Goal: Task Accomplishment & Management: Use online tool/utility

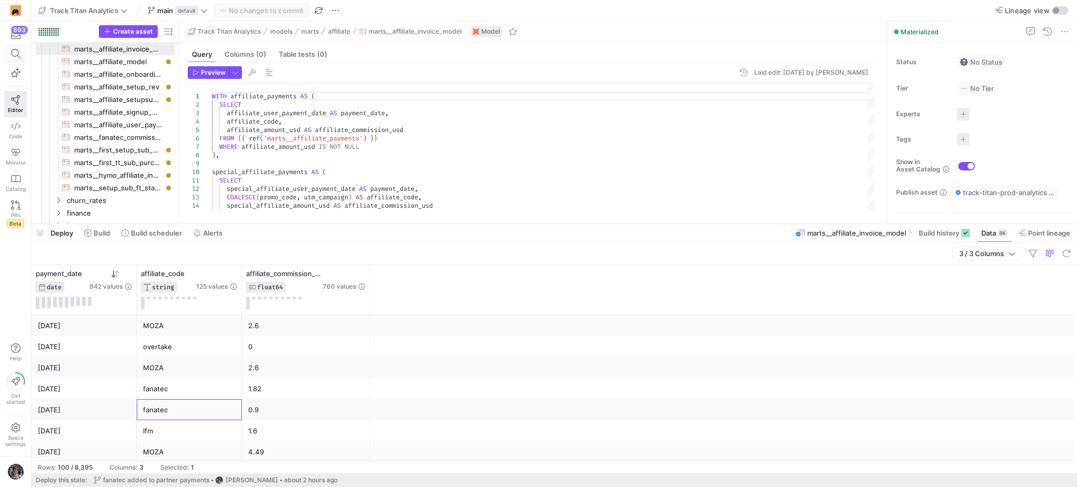
scroll to position [278, 0]
click at [19, 60] on span at bounding box center [16, 54] width 22 height 18
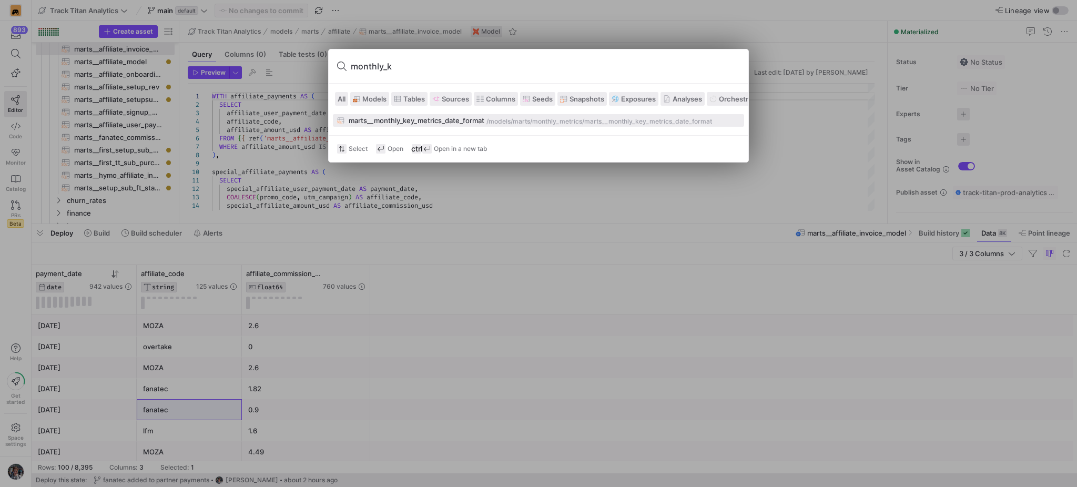
type input "monthly_k"
click at [351, 120] on div "marts__monthly_key_metrics_date_format" at bounding box center [417, 120] width 136 height 8
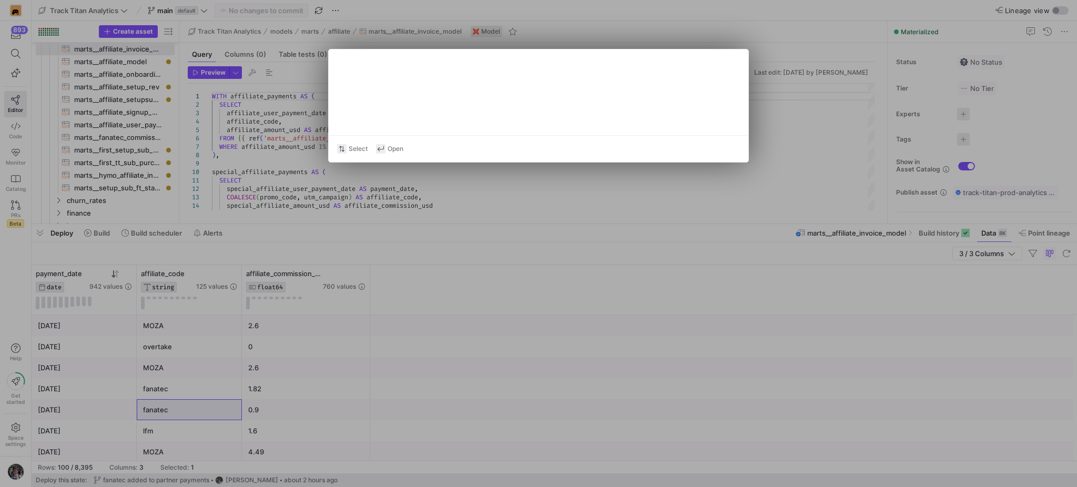
type textarea "WITH combined_events AS (SELECT * FROM {{ ref('int__combined_events_with_member…"
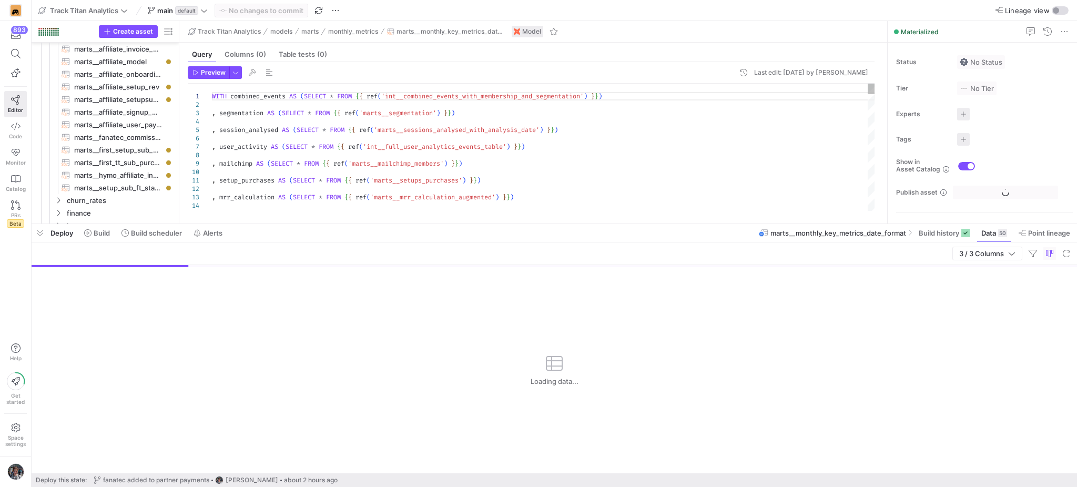
scroll to position [349, 0]
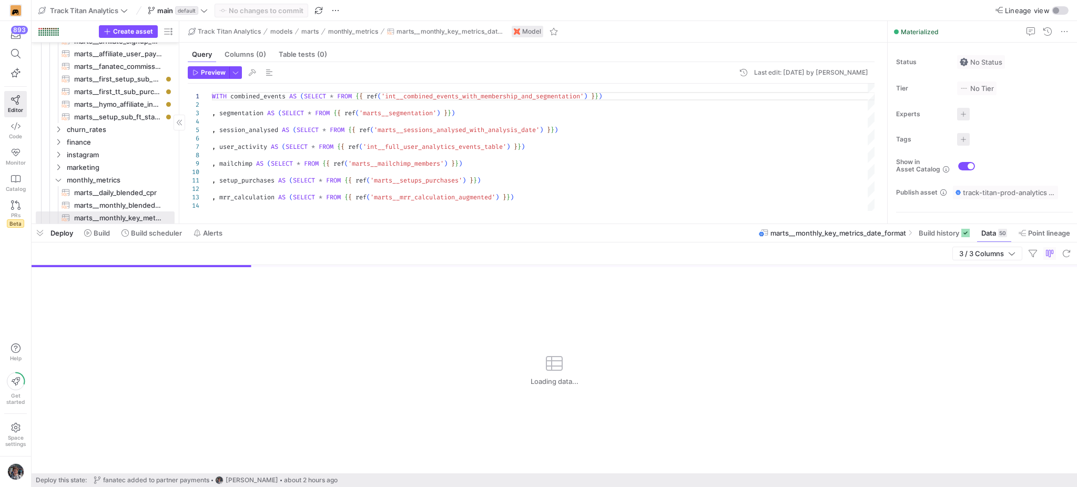
click at [35, 231] on span "button" at bounding box center [40, 233] width 17 height 18
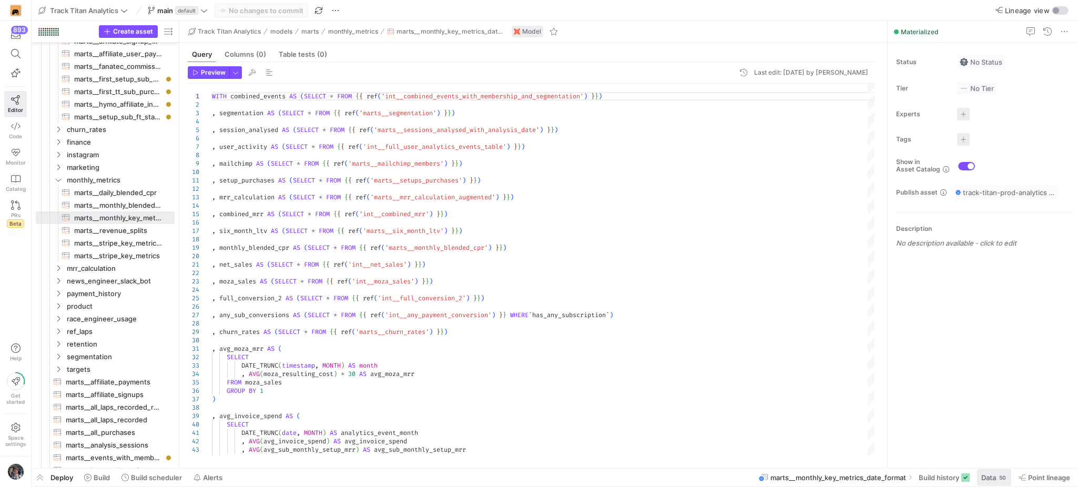
click at [992, 479] on span "Data" at bounding box center [988, 477] width 15 height 8
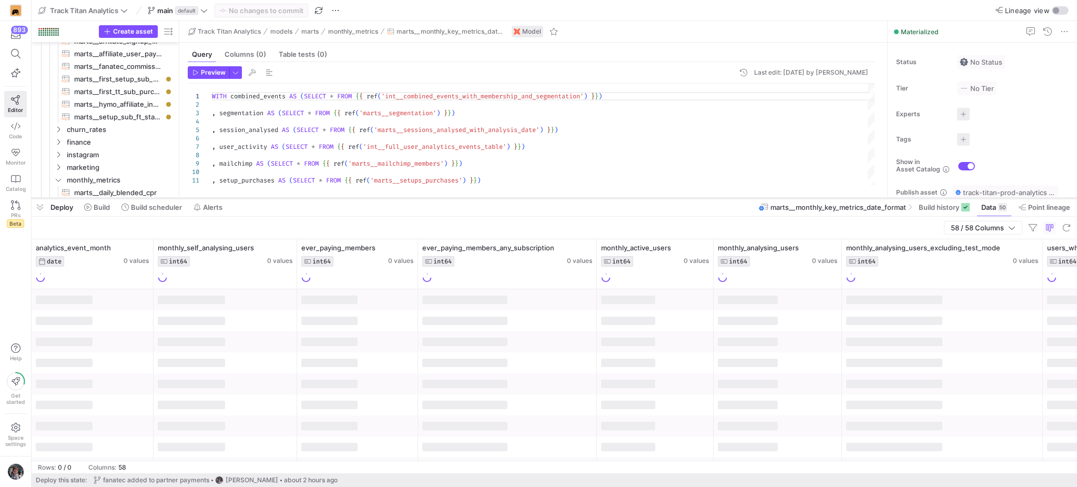
drag, startPoint x: 735, startPoint y: 297, endPoint x: 729, endPoint y: 200, distance: 97.0
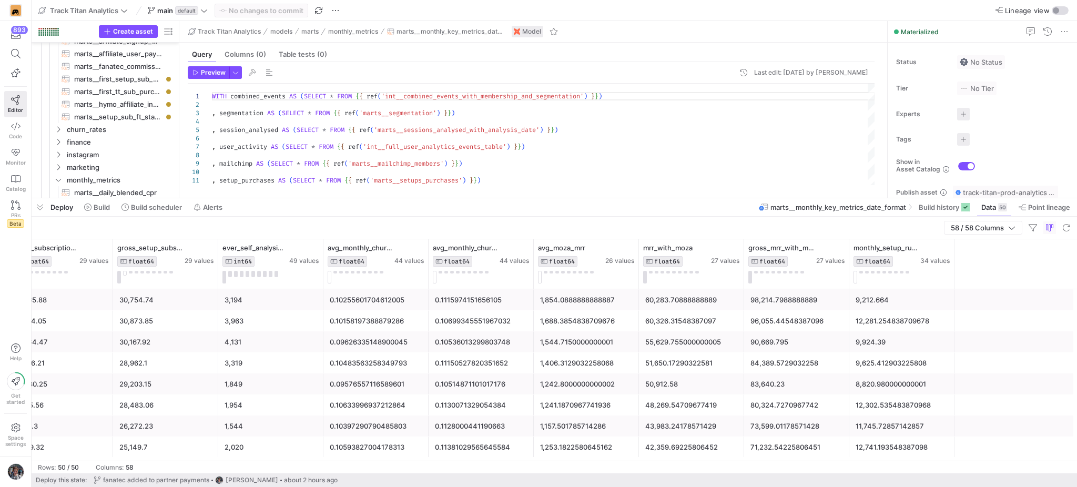
scroll to position [0, 5538]
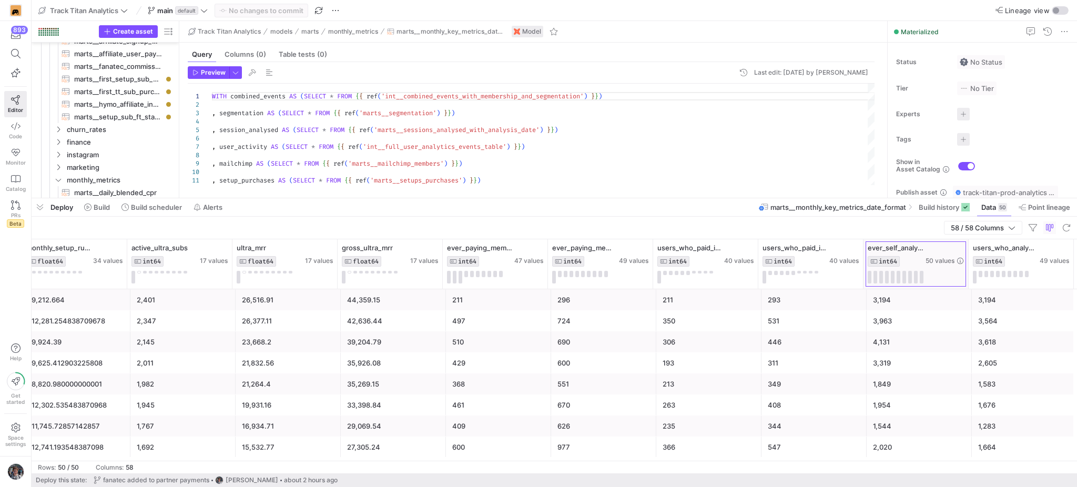
click at [967, 252] on div at bounding box center [968, 263] width 4 height 49
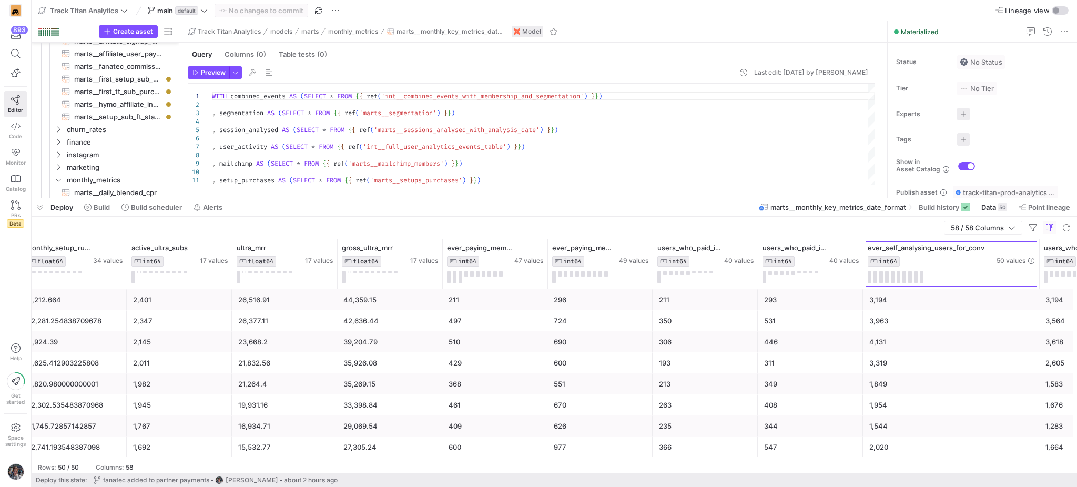
scroll to position [0, 5330]
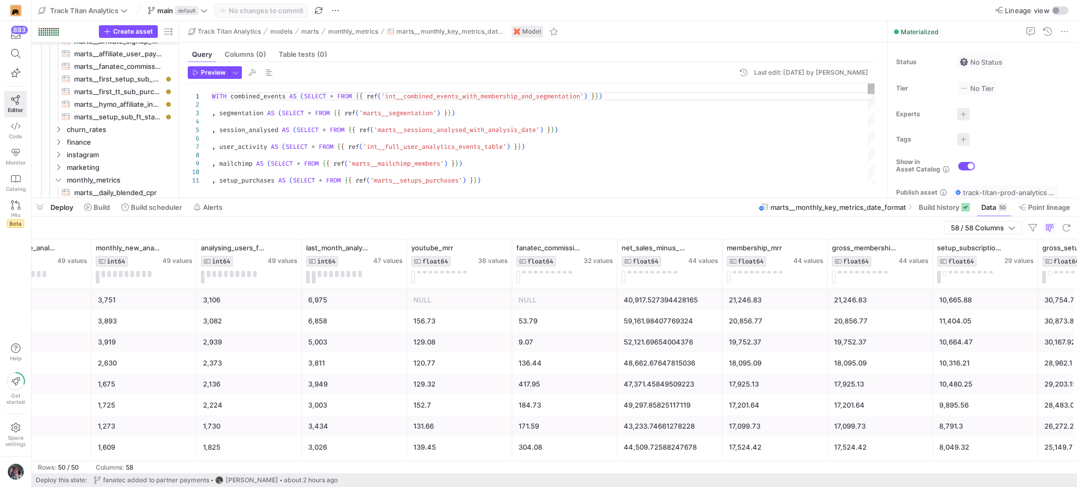
type textarea "h"
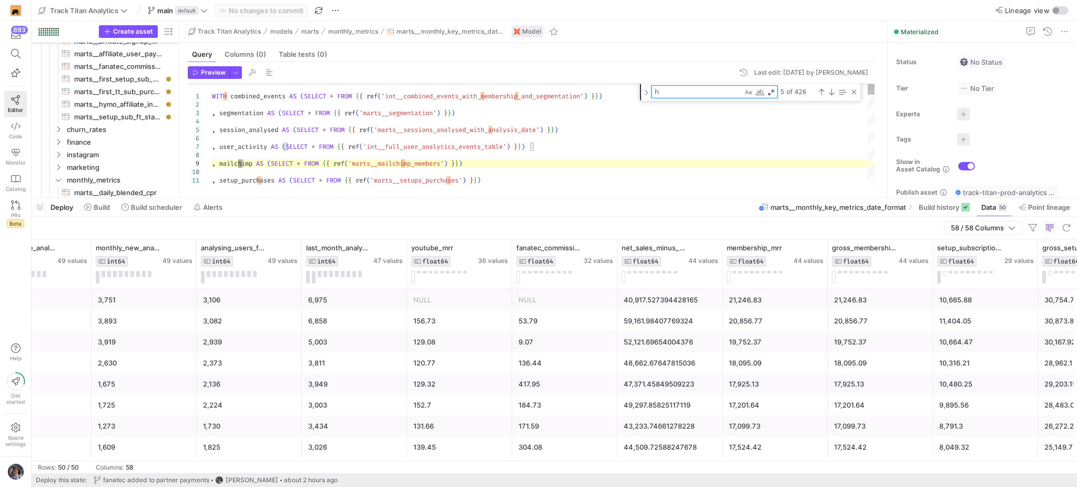
type textarea ", setup_purchases AS (SELECT * FROM {{ ref('marts__setups_purchases') }}) , mrr…"
type textarea "ha"
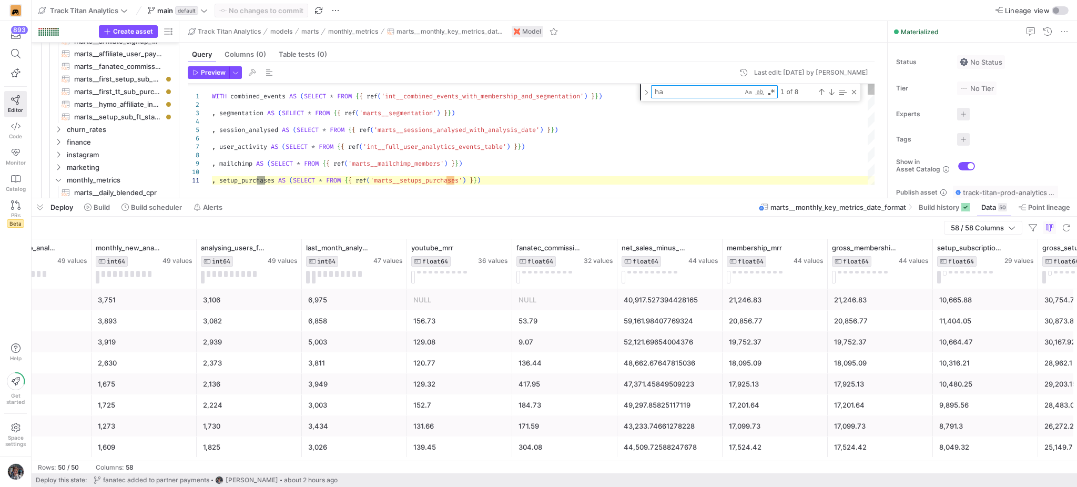
type textarea "any_subscription , COUNT(DISTINCT CASE WHEN DATE_DIFF(CAST(base.sign_up_date AS…"
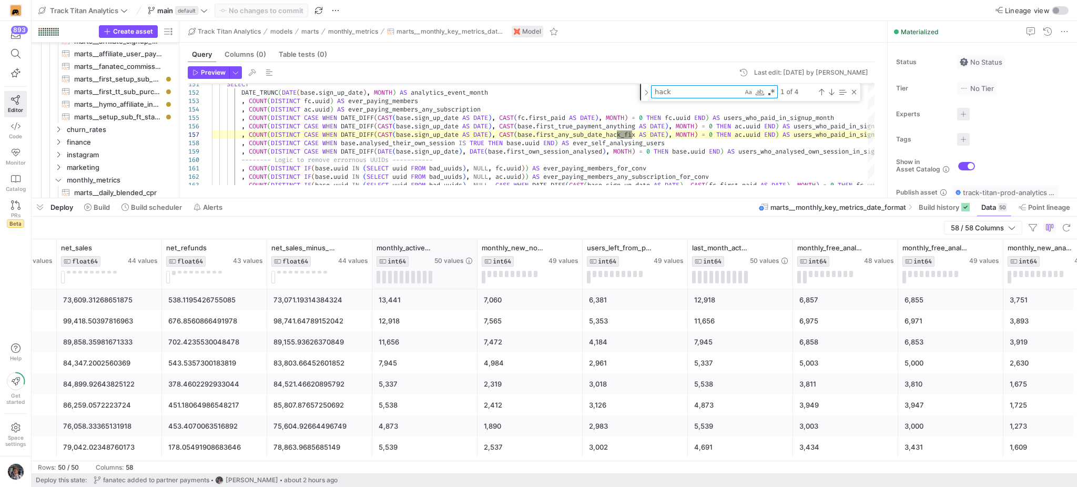
type textarea "hack"
click at [476, 252] on div at bounding box center [477, 263] width 4 height 49
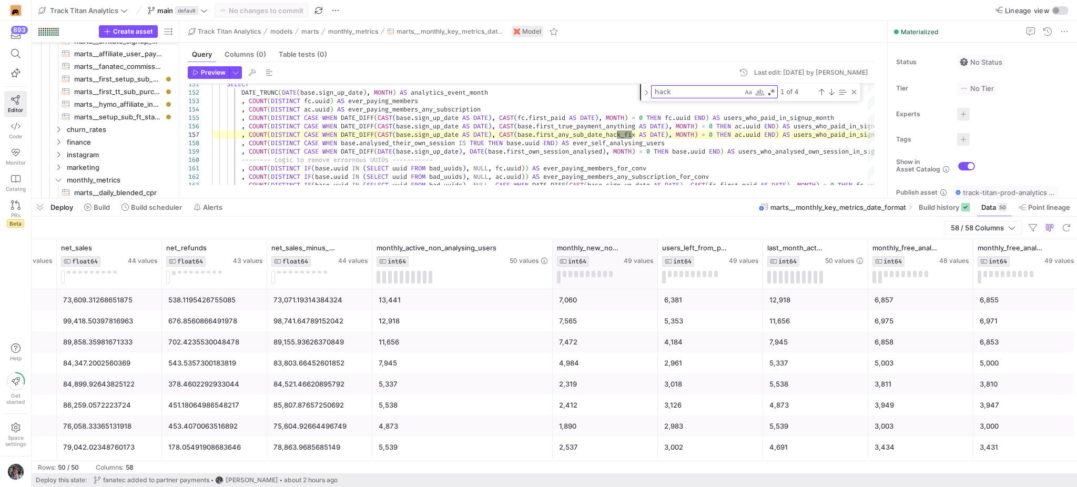
click at [655, 255] on div at bounding box center [657, 263] width 4 height 49
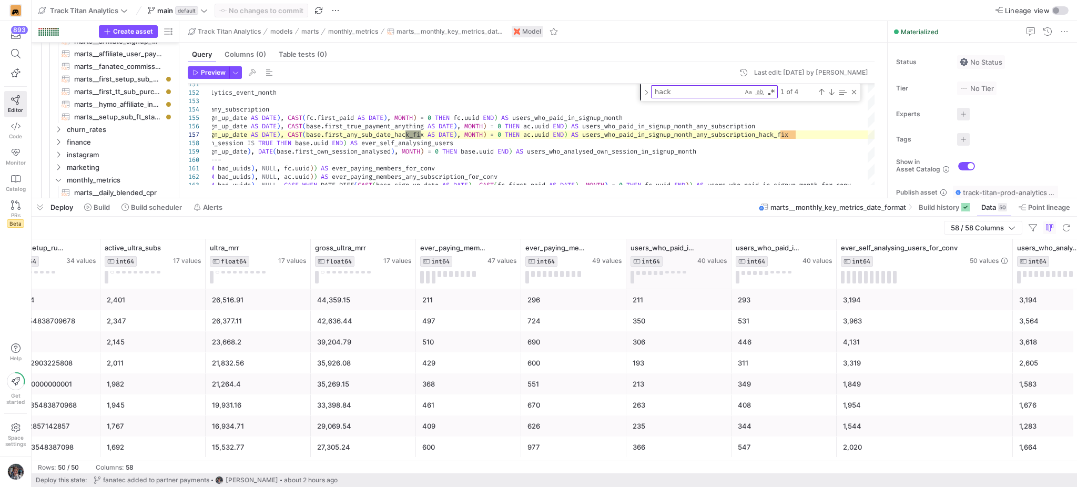
click at [729, 258] on div at bounding box center [731, 263] width 4 height 49
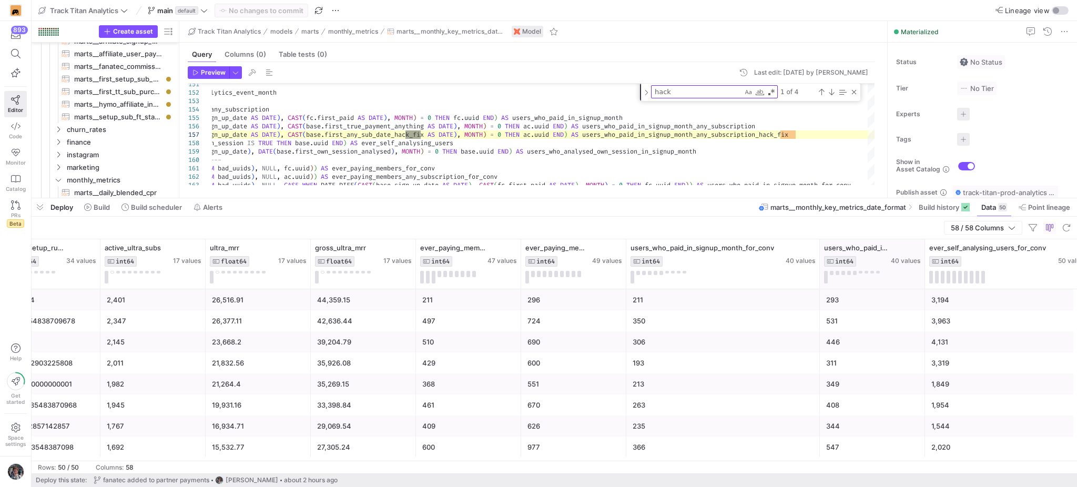
click at [923, 256] on div at bounding box center [924, 263] width 4 height 49
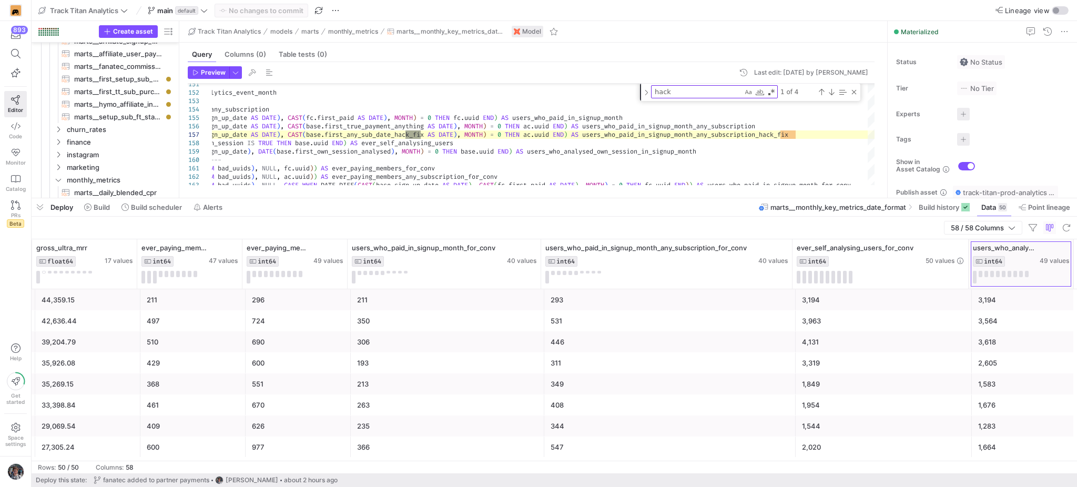
click at [1072, 252] on div at bounding box center [1073, 263] width 4 height 49
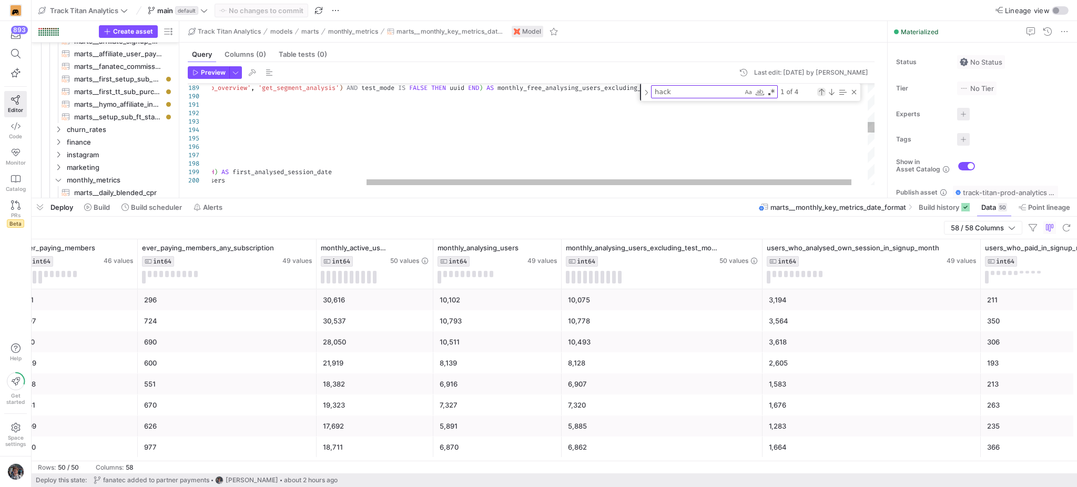
click at [822, 92] on div "Previous Match (Shift+Enter)" at bounding box center [821, 92] width 8 height 8
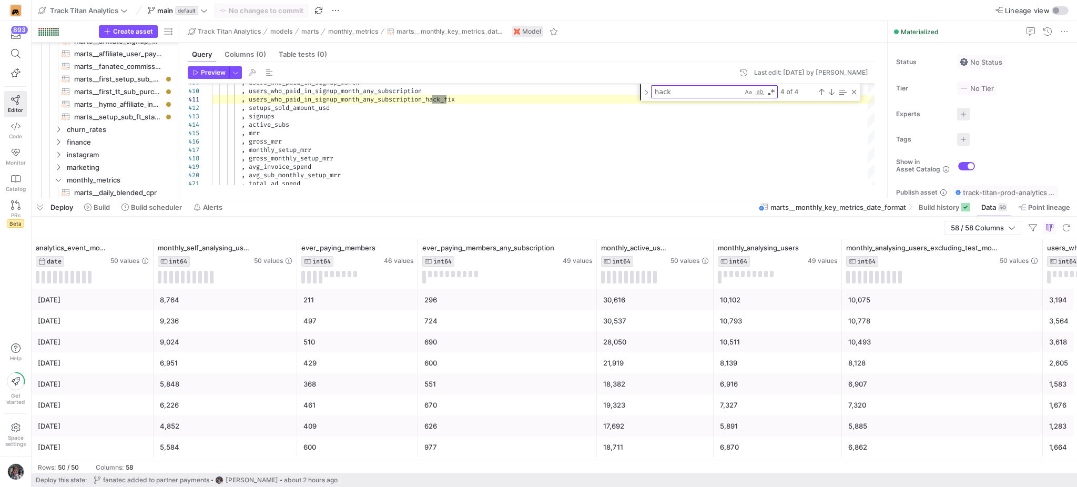
click at [115, 311] on div "[DATE]" at bounding box center [92, 321] width 109 height 21
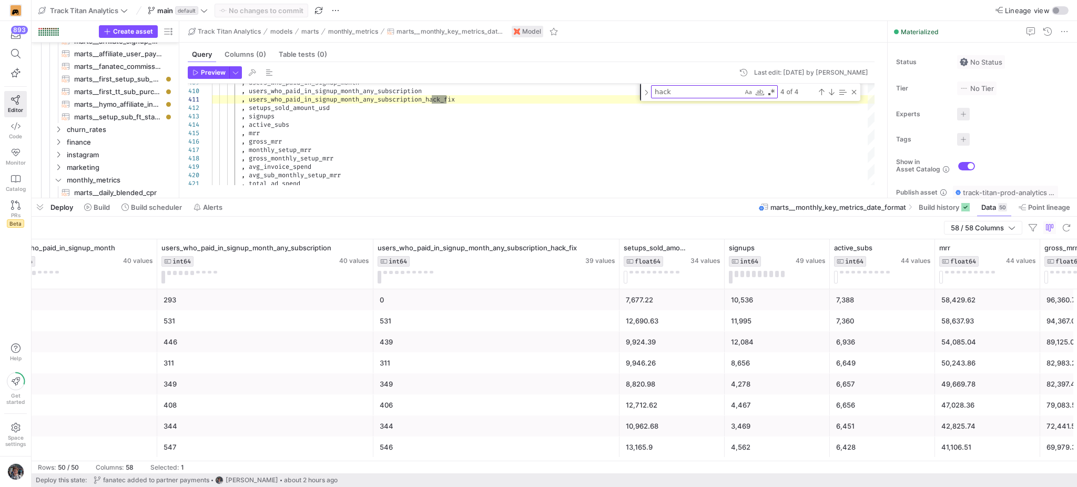
click at [217, 324] on div "531" at bounding box center [265, 321] width 203 height 21
click at [416, 389] on div "349" at bounding box center [496, 384] width 233 height 21
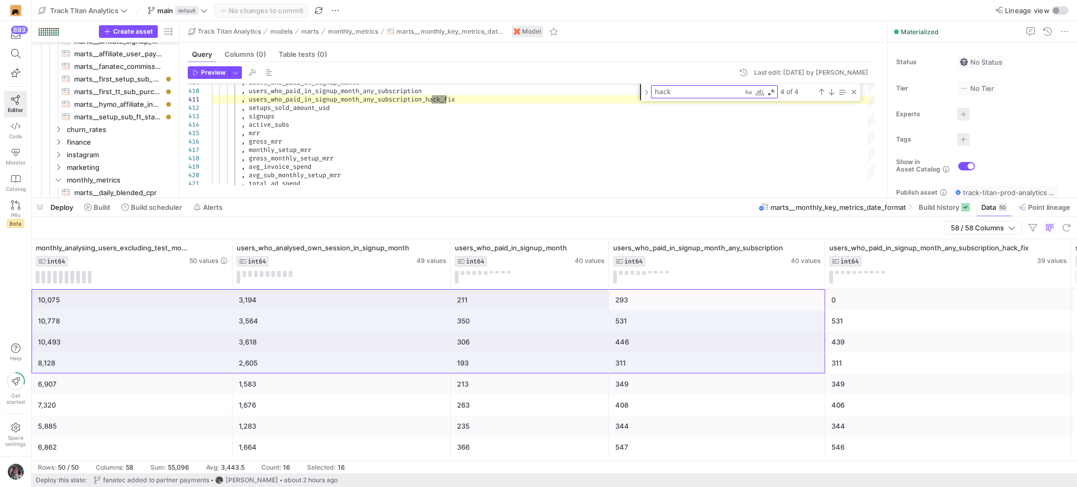
click at [311, 306] on div "3,194" at bounding box center [342, 300] width 206 height 21
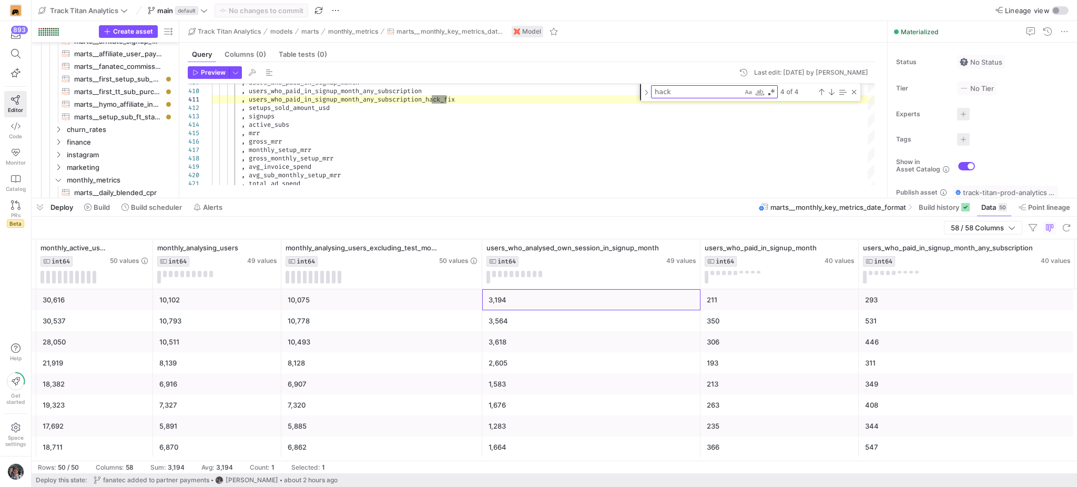
scroll to position [0, 701]
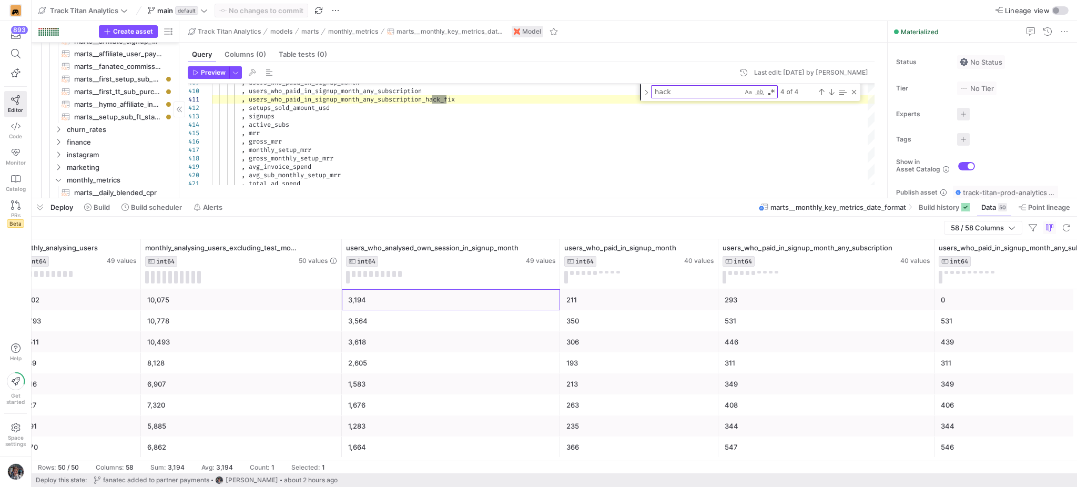
click at [36, 208] on span "button" at bounding box center [40, 207] width 17 height 18
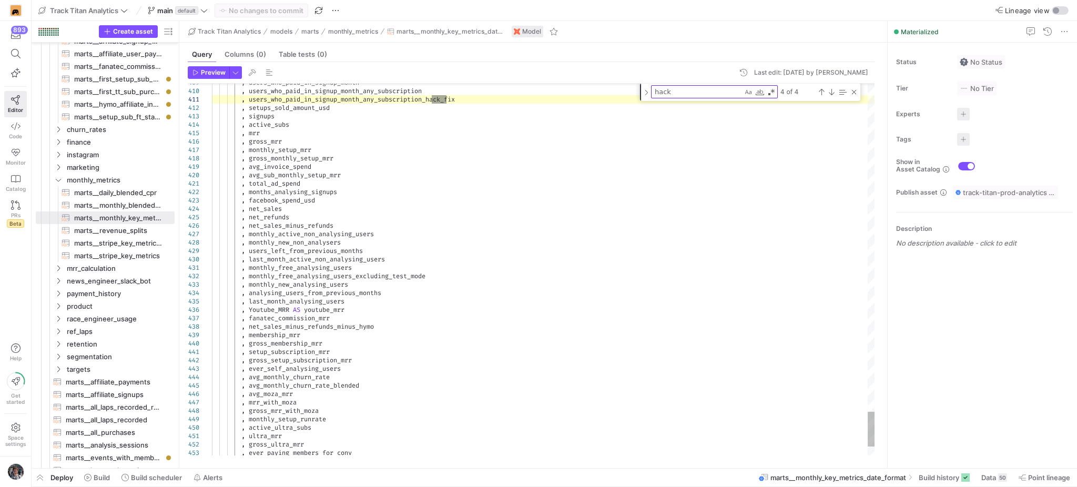
click at [697, 93] on textarea "hack" at bounding box center [696, 92] width 91 height 12
click at [696, 93] on textarea "hack" at bounding box center [696, 92] width 91 height 12
type textarea "analytics_event_month , monthly_self_analysing_users , ever_paying_members , ev…"
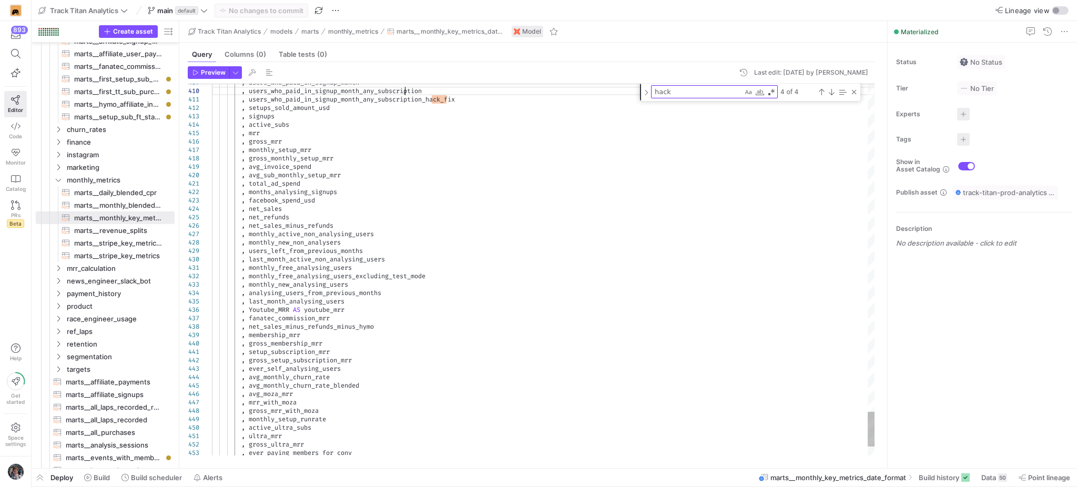
type textarea "users_who_paid_in_signup_month_any_subscription"
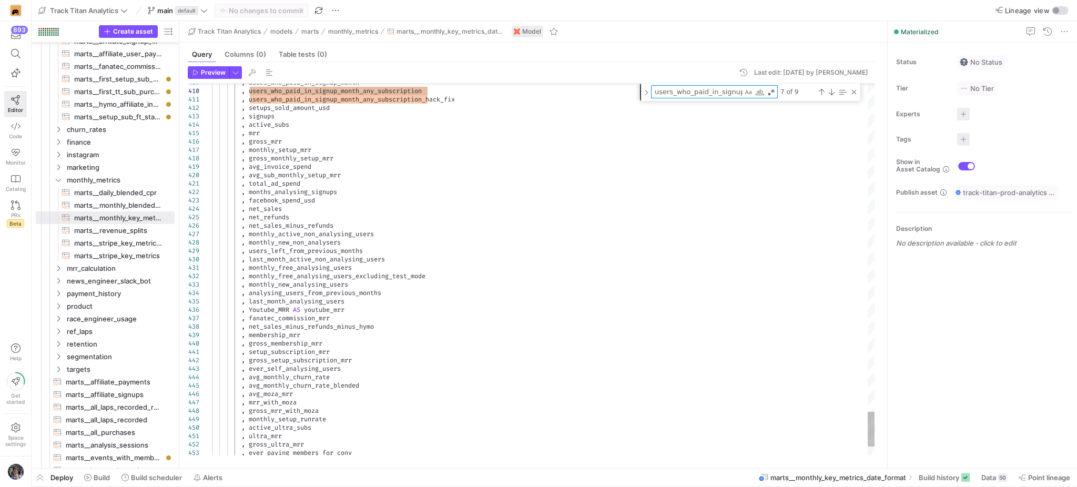
scroll to position [0, 71]
click at [828, 89] on div "Next Match (Enter)" at bounding box center [831, 92] width 8 height 8
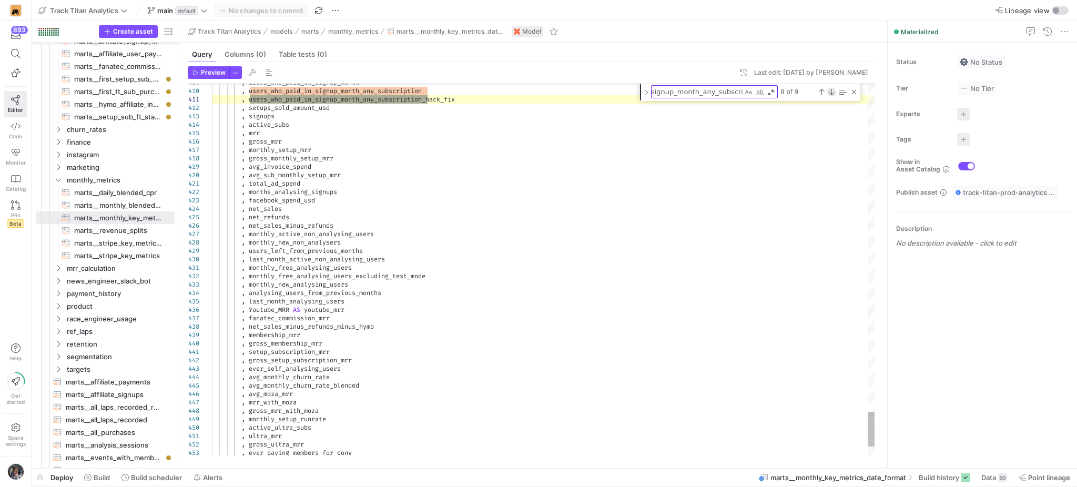
click at [829, 89] on div "Next Match (Enter)" at bounding box center [831, 92] width 8 height 8
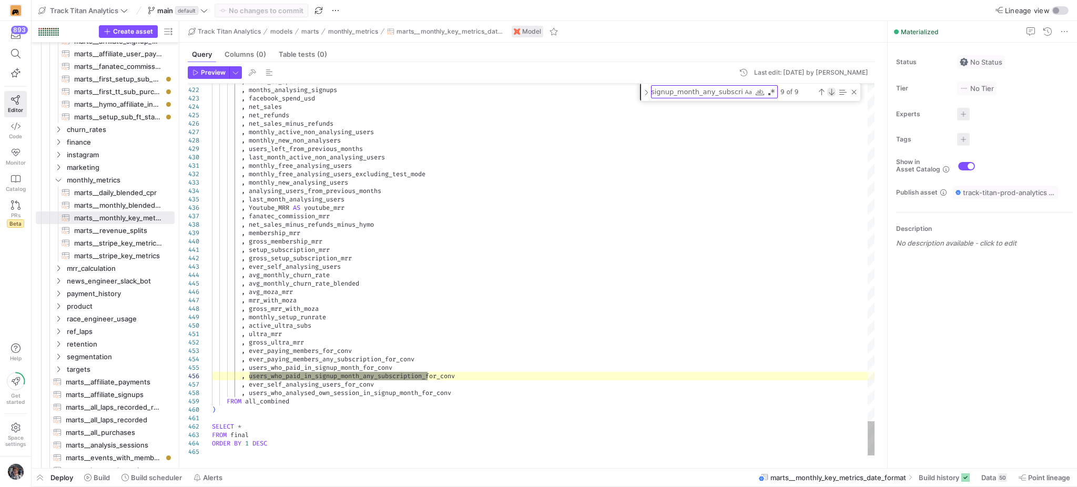
click at [829, 89] on div "Next Match (Enter)" at bounding box center [831, 92] width 8 height 8
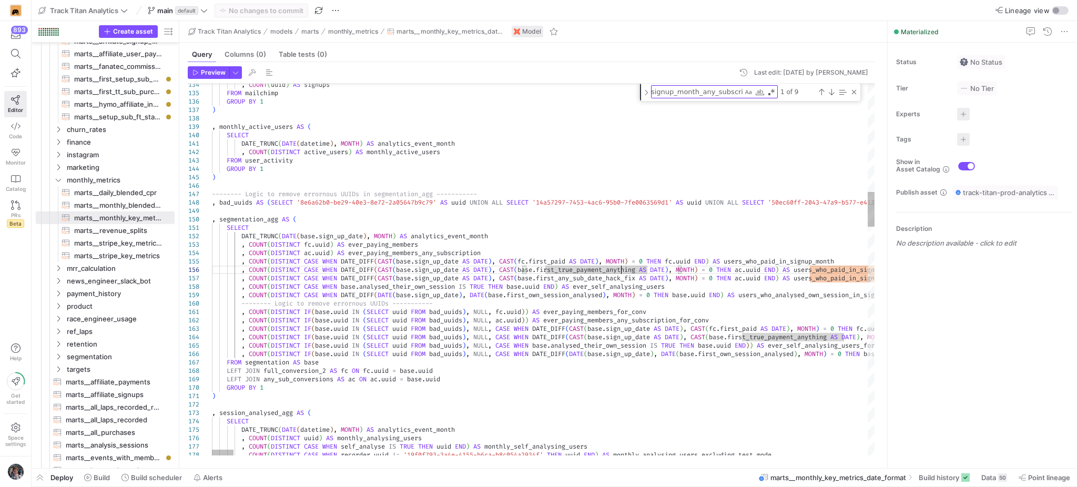
type textarea "SELECT DATE_TRUNC(DATE(base.sign_up_date), MONTH) AS analytics_event_month , CO…"
type textarea "first_true_payment_anything"
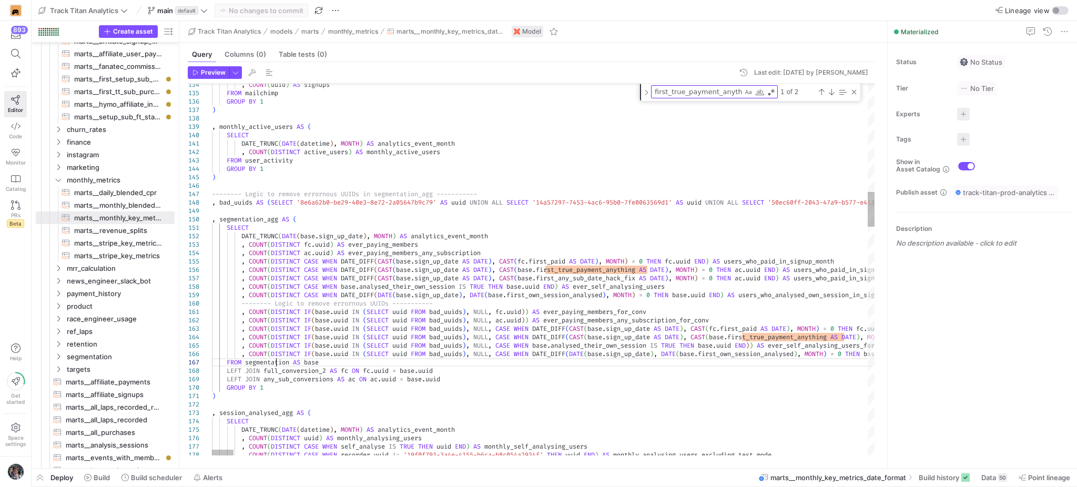
type textarea "s_who_paid_in_signup_month_any_subscription_for_conv , COUNT(DISTINCT IF(base.u…"
type textarea "segmentation"
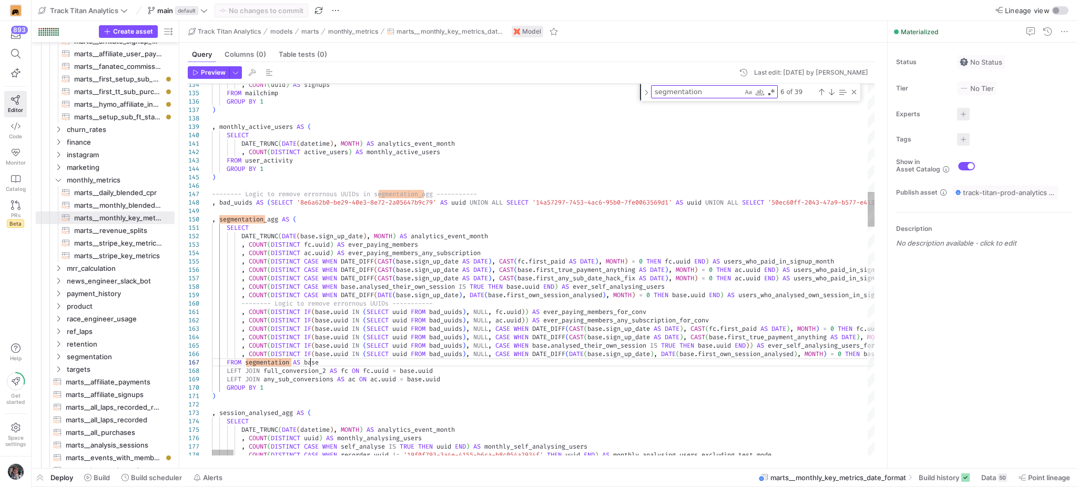
type textarea "gnup_month_any_subscription_for_conv , COUNT(DISTINCT IF(base.uuid IN (SELECT u…"
type textarea "base"
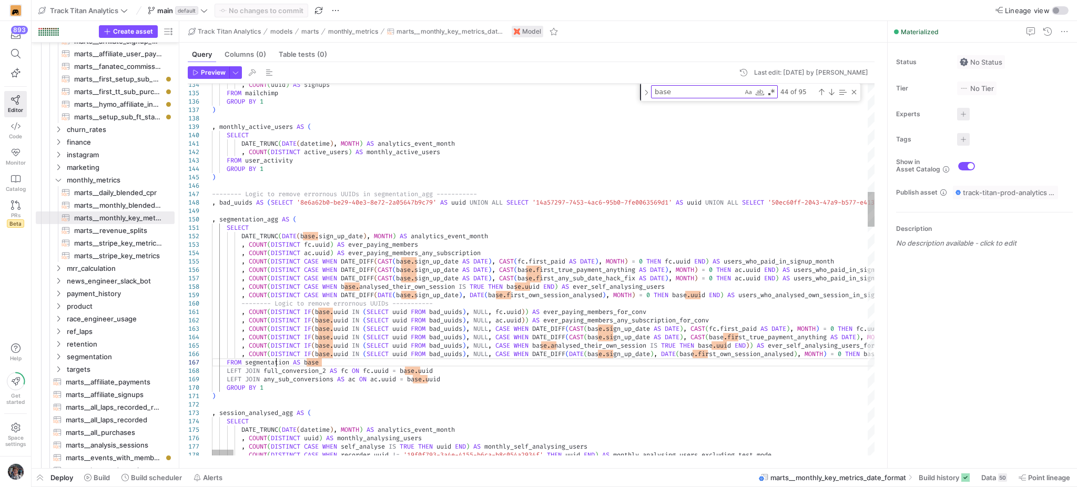
type textarea "s_who_paid_in_signup_month_any_subscription_for_conv , COUNT(DISTINCT IF(base.u…"
type textarea "segmentation"
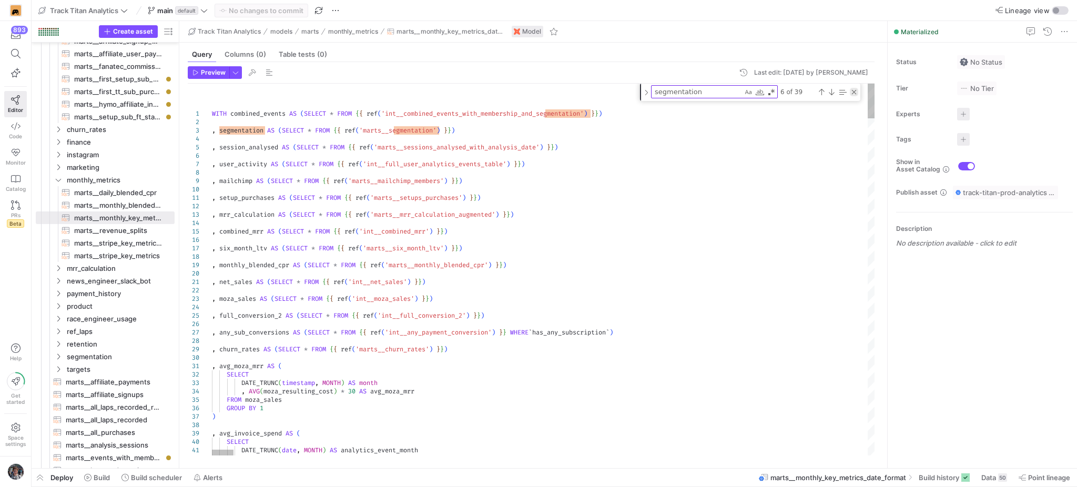
click at [853, 93] on div "Close (Escape)" at bounding box center [854, 92] width 8 height 8
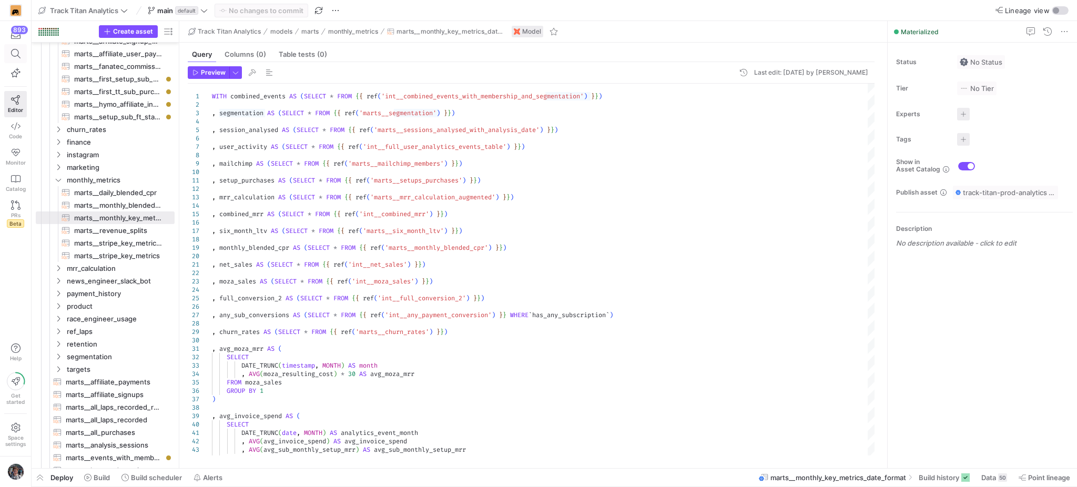
click at [21, 49] on span at bounding box center [15, 53] width 13 height 9
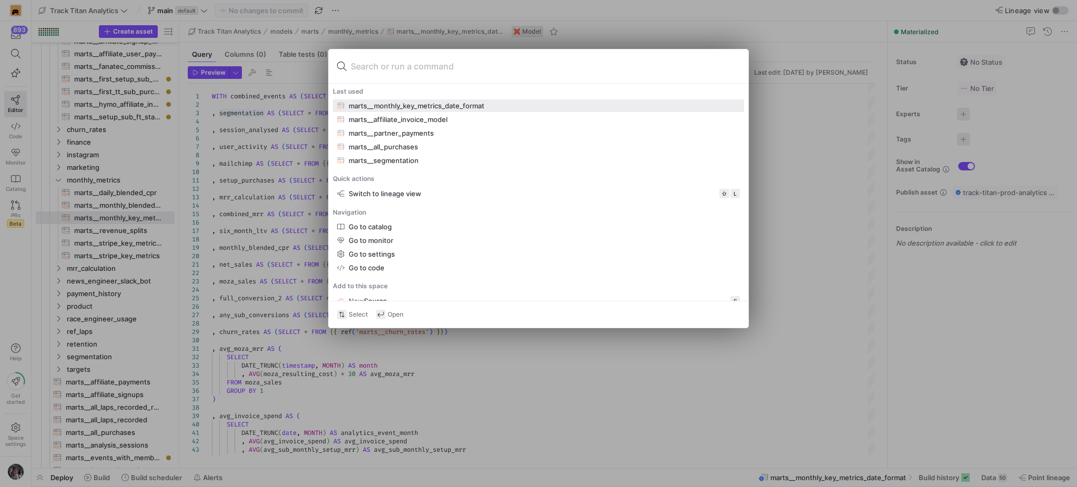
click at [439, 103] on div "marts__monthly_key_metrics_date_format" at bounding box center [417, 105] width 136 height 8
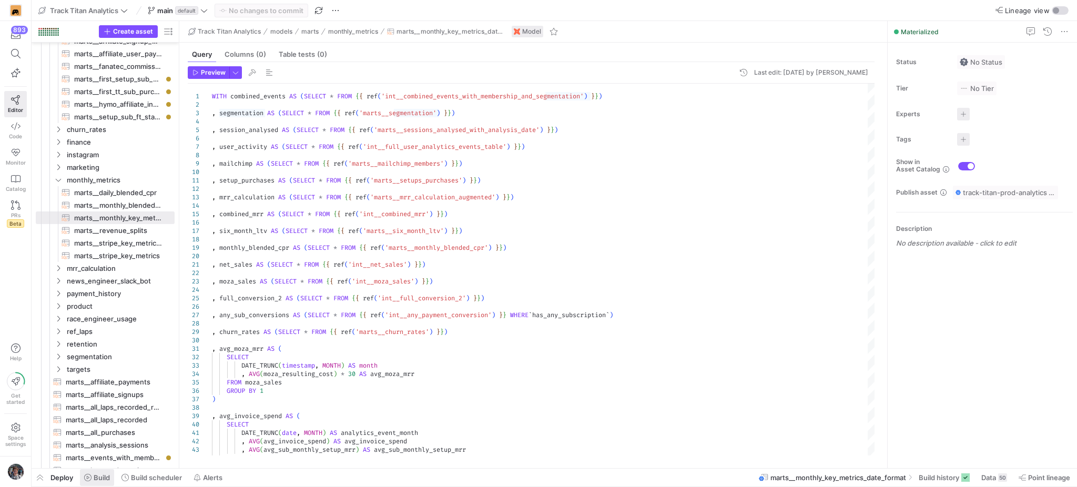
click at [99, 472] on span at bounding box center [97, 477] width 34 height 17
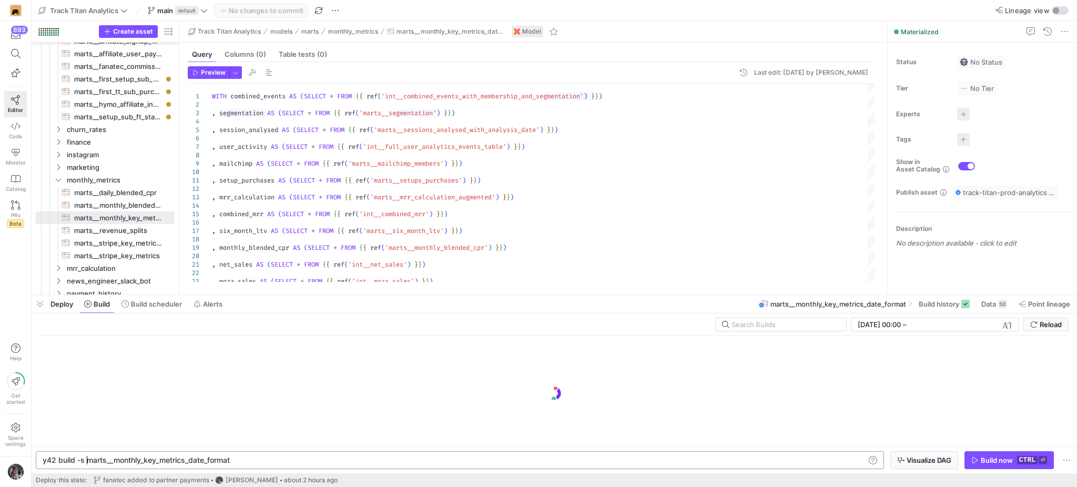
click at [88, 461] on div "y42 build -s marts__monthly_key_metrics_date_forma t" at bounding box center [454, 460] width 822 height 8
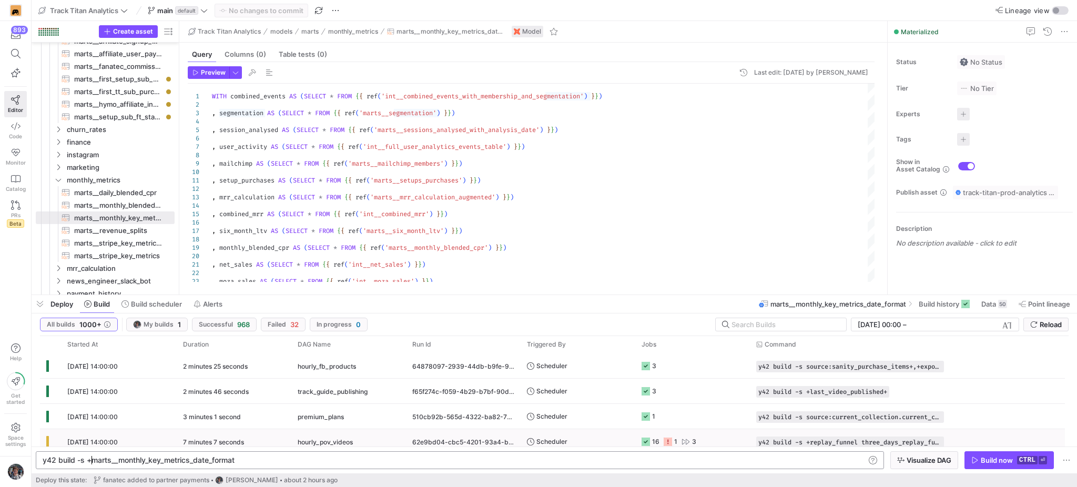
scroll to position [0, 47]
type textarea "y42 build -s +marts__monthly_key_metrics_date_format"
drag, startPoint x: 254, startPoint y: 462, endPoint x: 93, endPoint y: 464, distance: 160.9
click at [93, 464] on div "y42 build -s +marts__monthly_key_metrics_date_form at" at bounding box center [454, 460] width 822 height 8
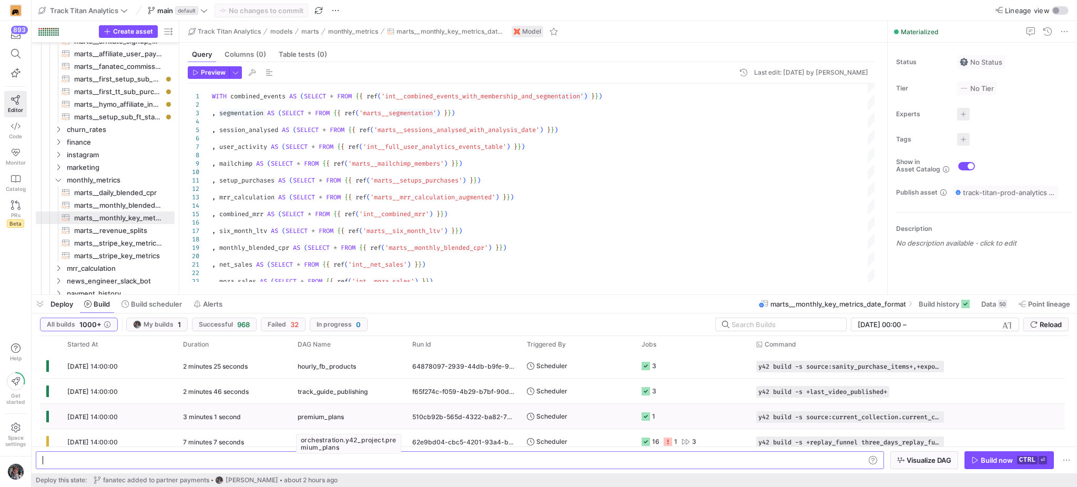
type textarea "y42 build -s +marts__monthly_key_metrics_date_format \ --exclude source:stripe_…"
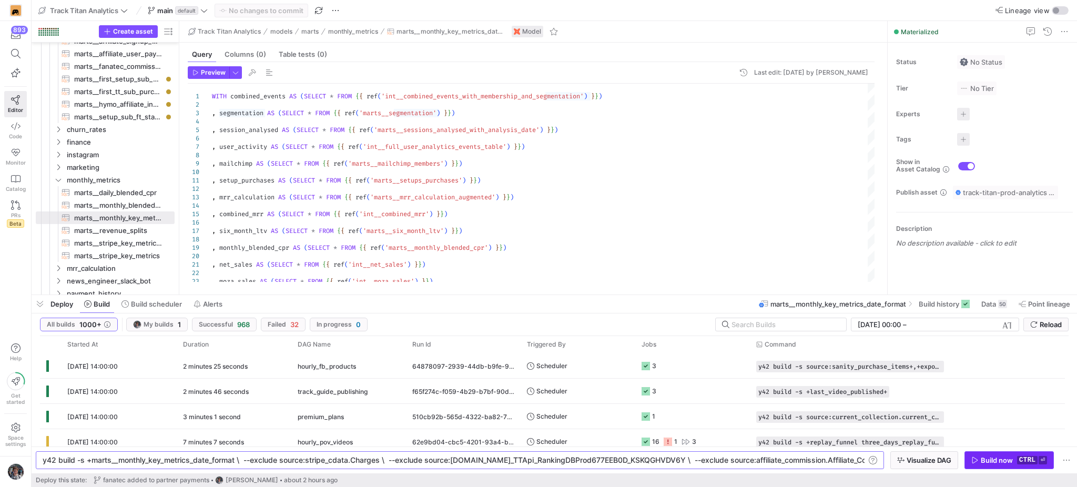
click at [986, 454] on span "button" at bounding box center [1009, 460] width 88 height 17
